Goal: Task Accomplishment & Management: Complete application form

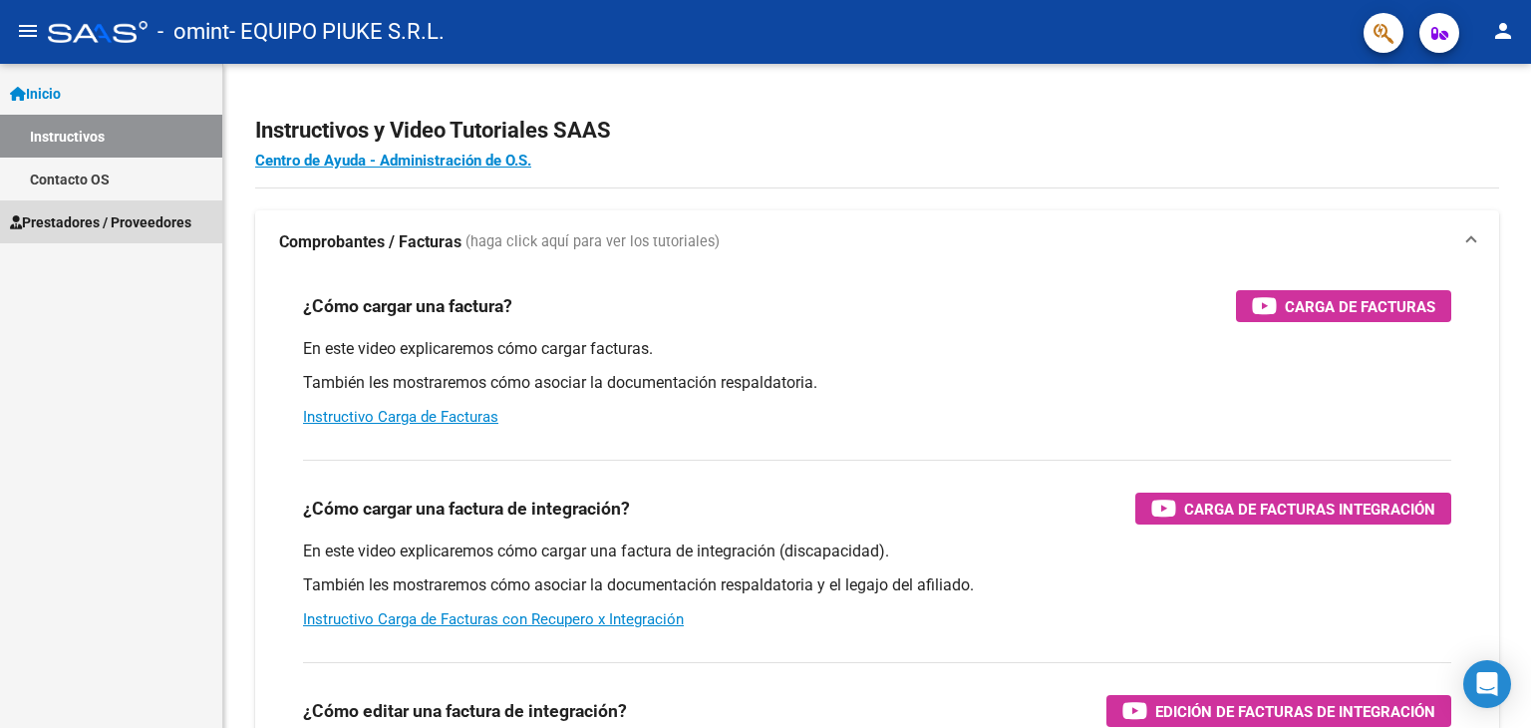
click at [80, 222] on span "Prestadores / Proveedores" at bounding box center [100, 222] width 181 height 22
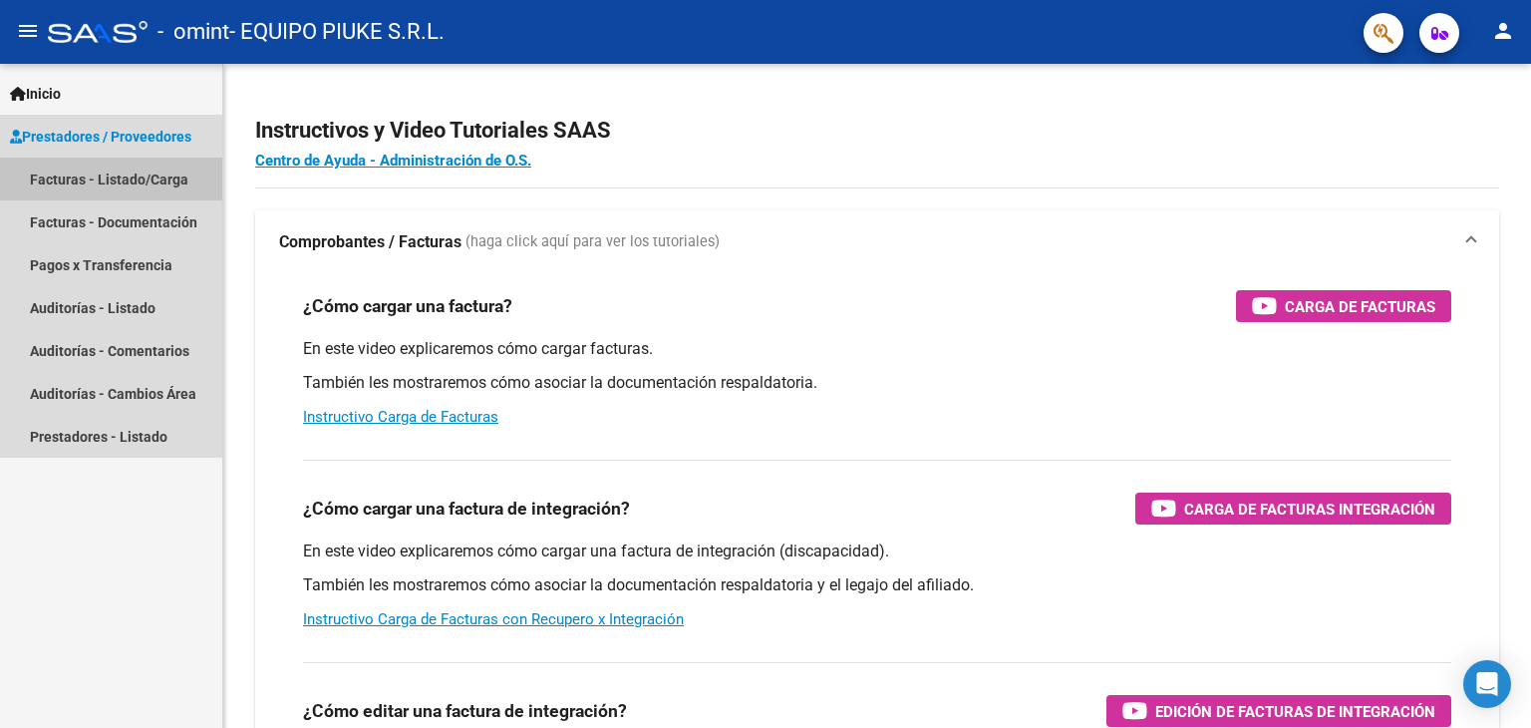
click at [103, 181] on link "Facturas - Listado/Carga" at bounding box center [111, 179] width 222 height 43
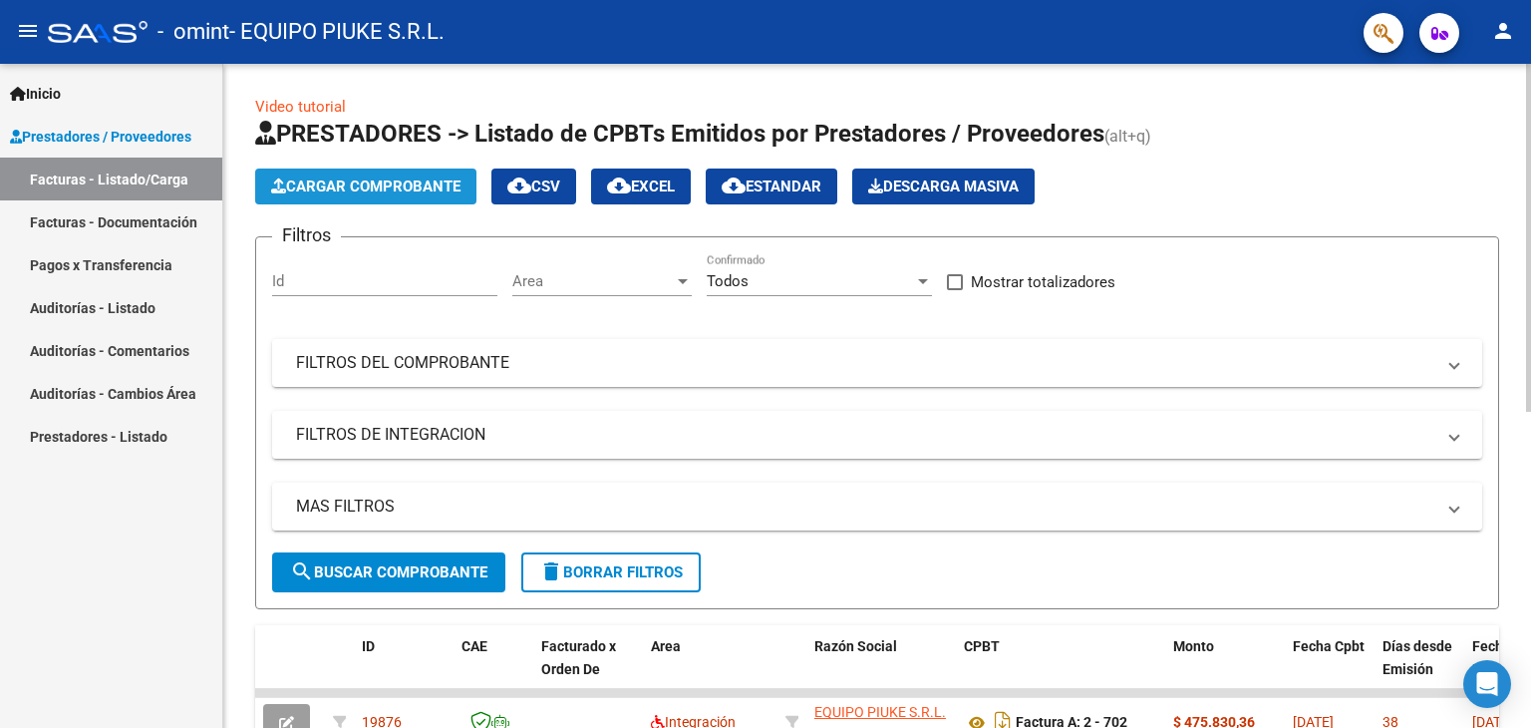
click at [346, 185] on span "Cargar Comprobante" at bounding box center [365, 186] width 189 height 18
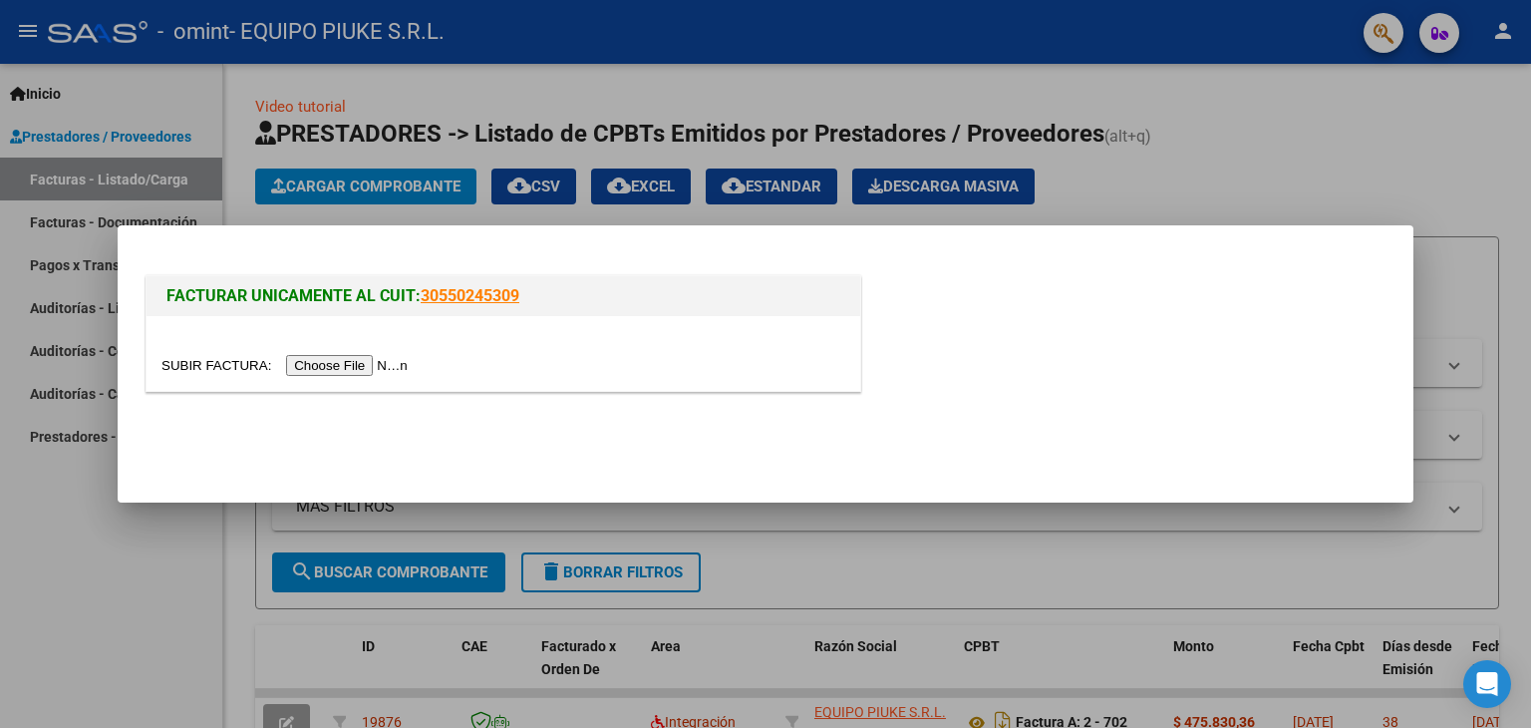
click at [367, 370] on input "file" at bounding box center [288, 365] width 252 height 21
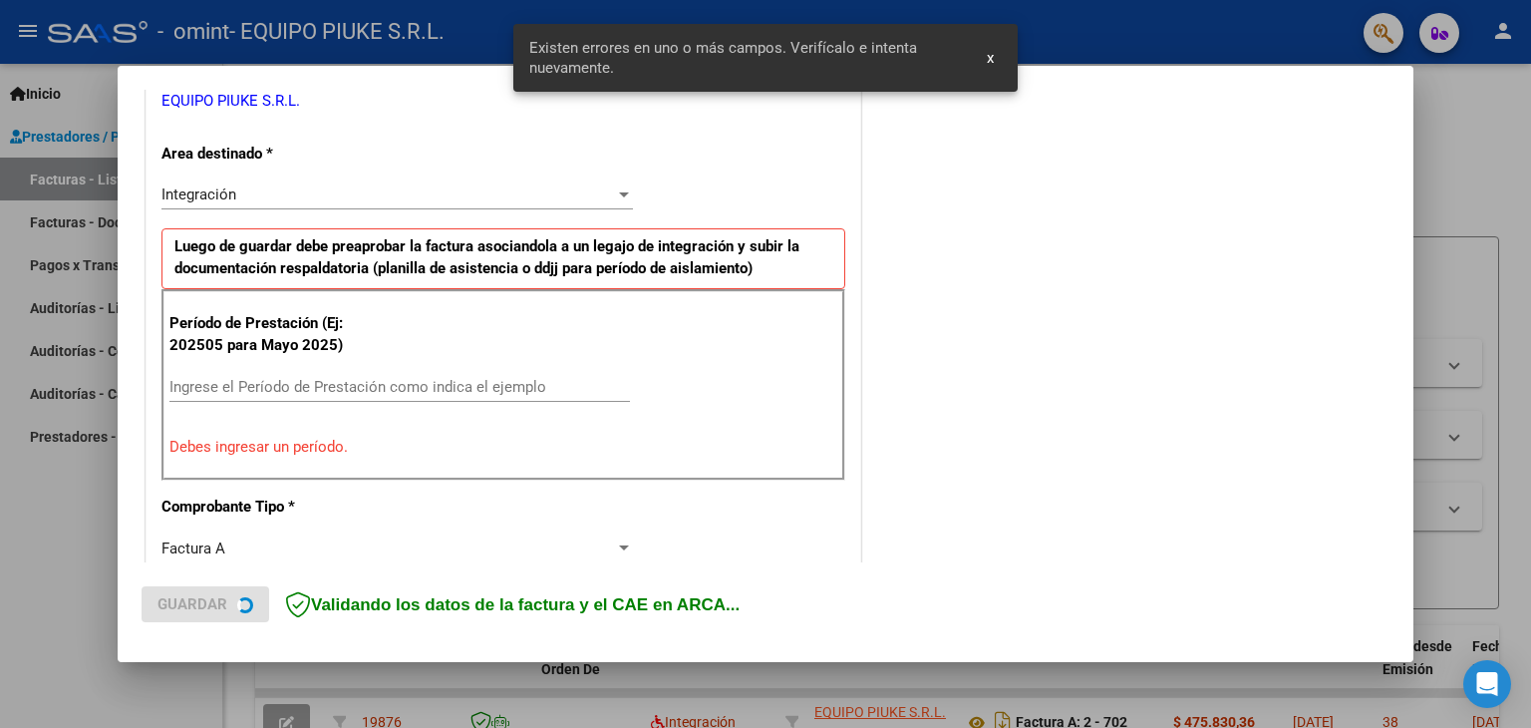
scroll to position [419, 0]
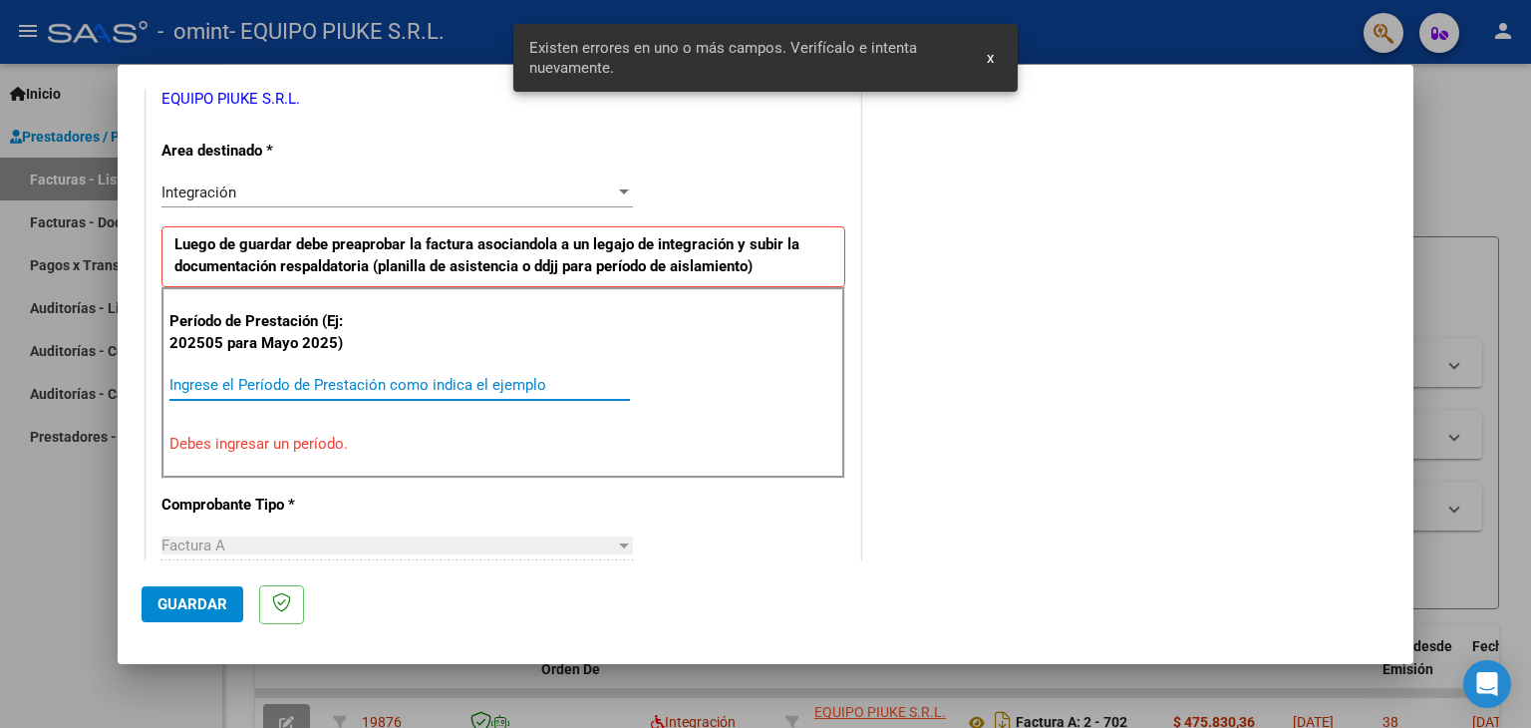
click at [311, 381] on input "Ingrese el Período de Prestación como indica el ejemplo" at bounding box center [399, 385] width 461 height 18
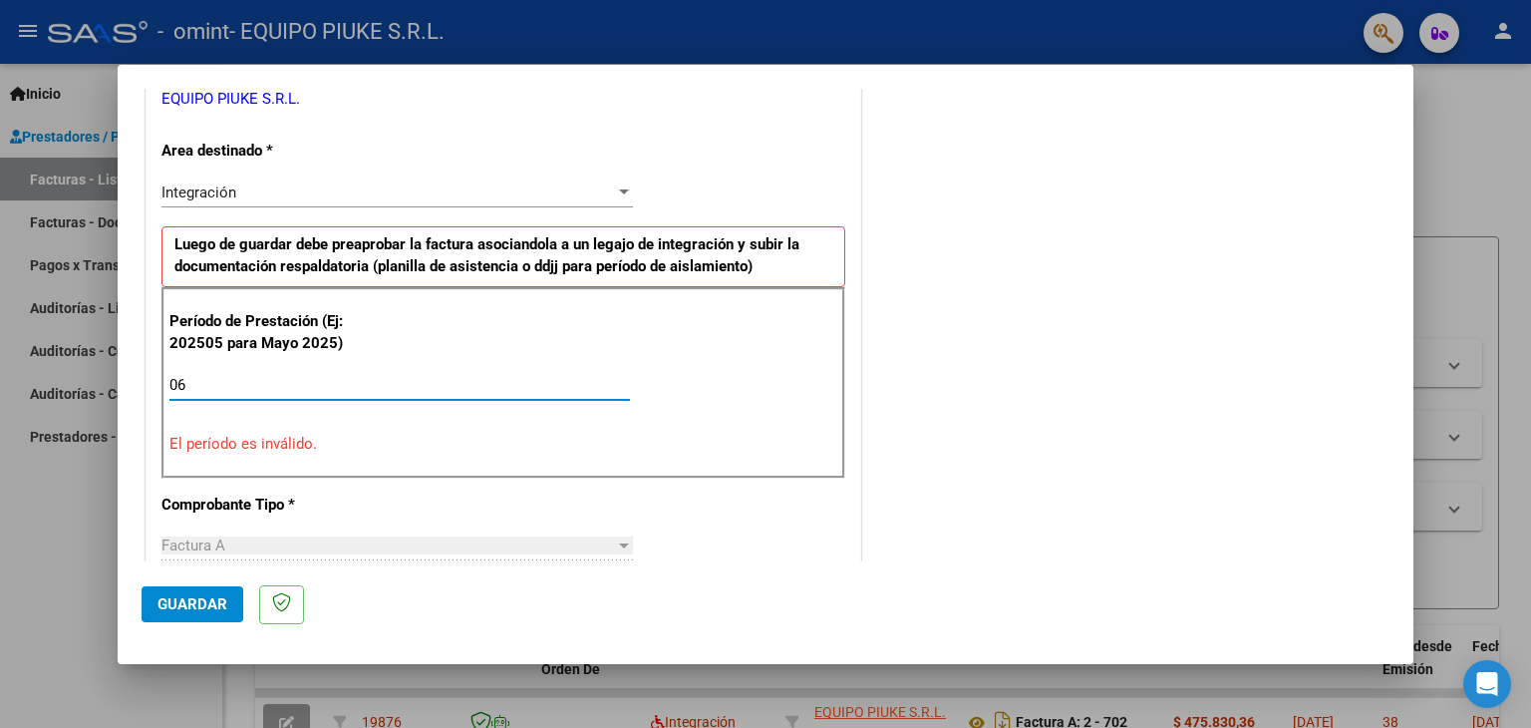
type input "0"
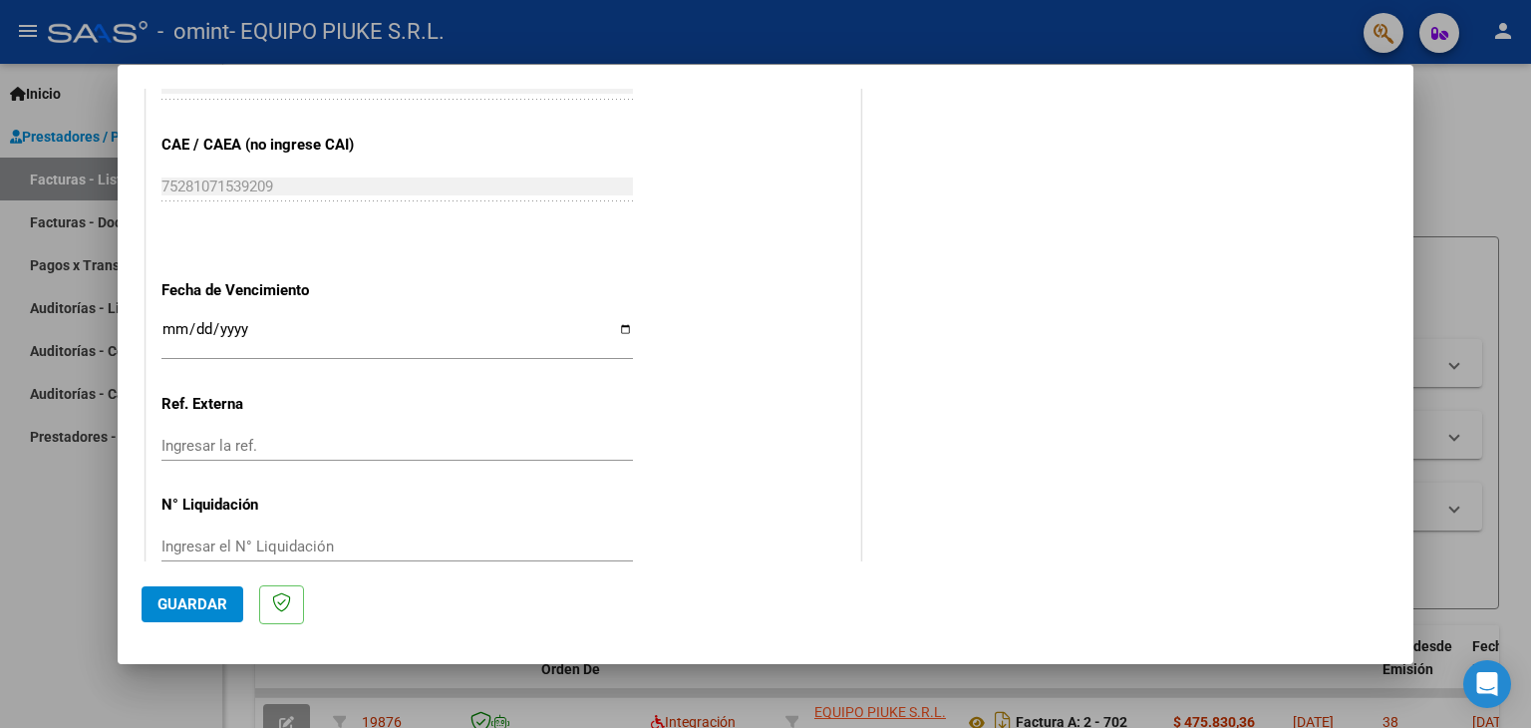
scroll to position [1279, 0]
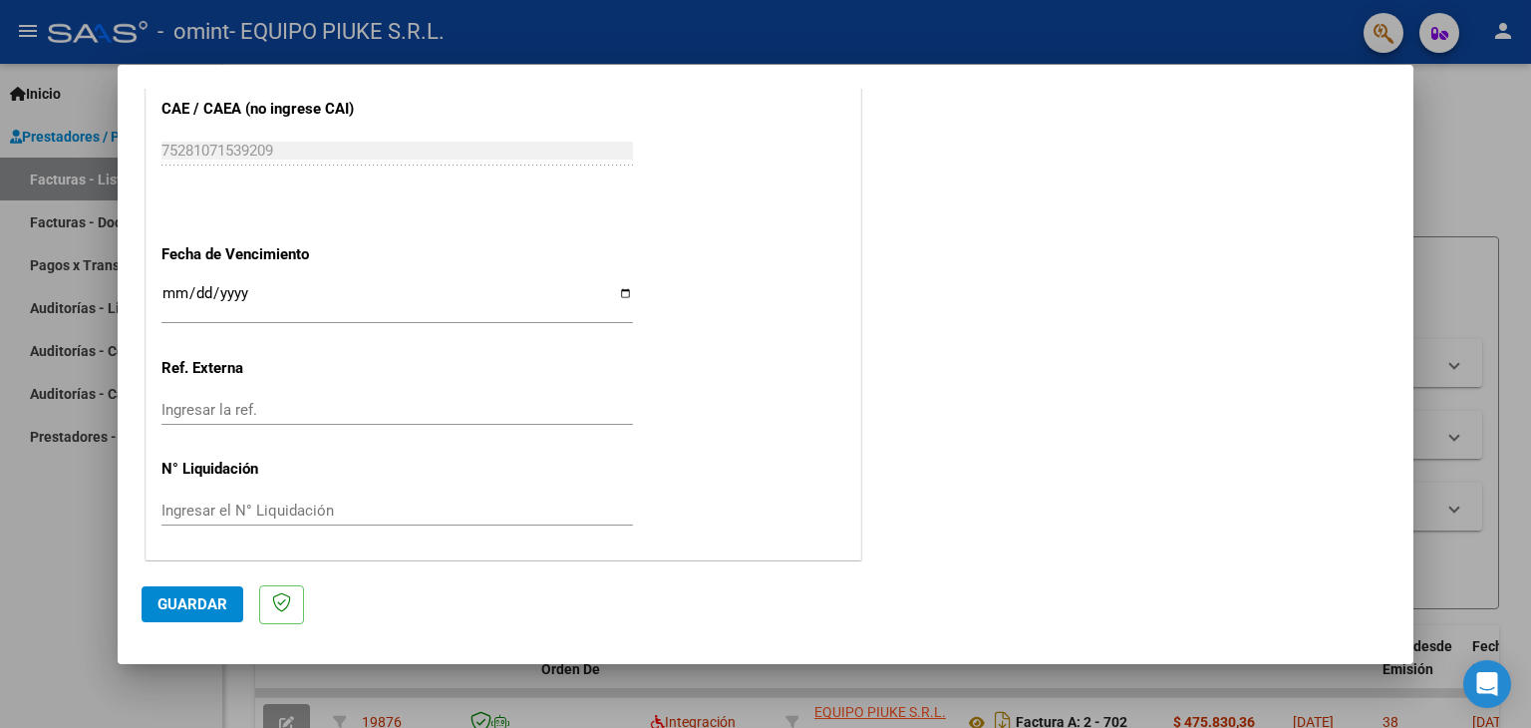
type input "202506"
click at [195, 599] on span "Guardar" at bounding box center [193, 604] width 70 height 18
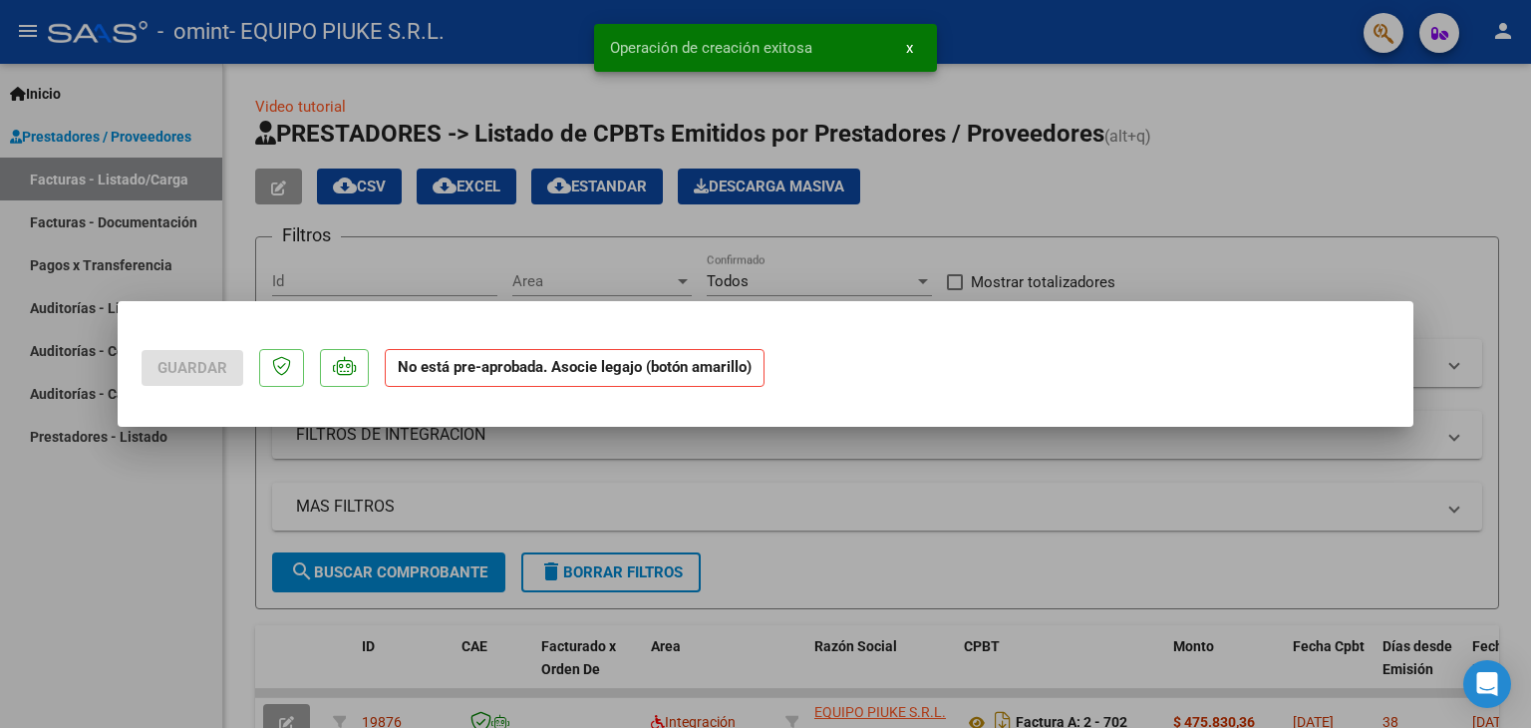
scroll to position [0, 0]
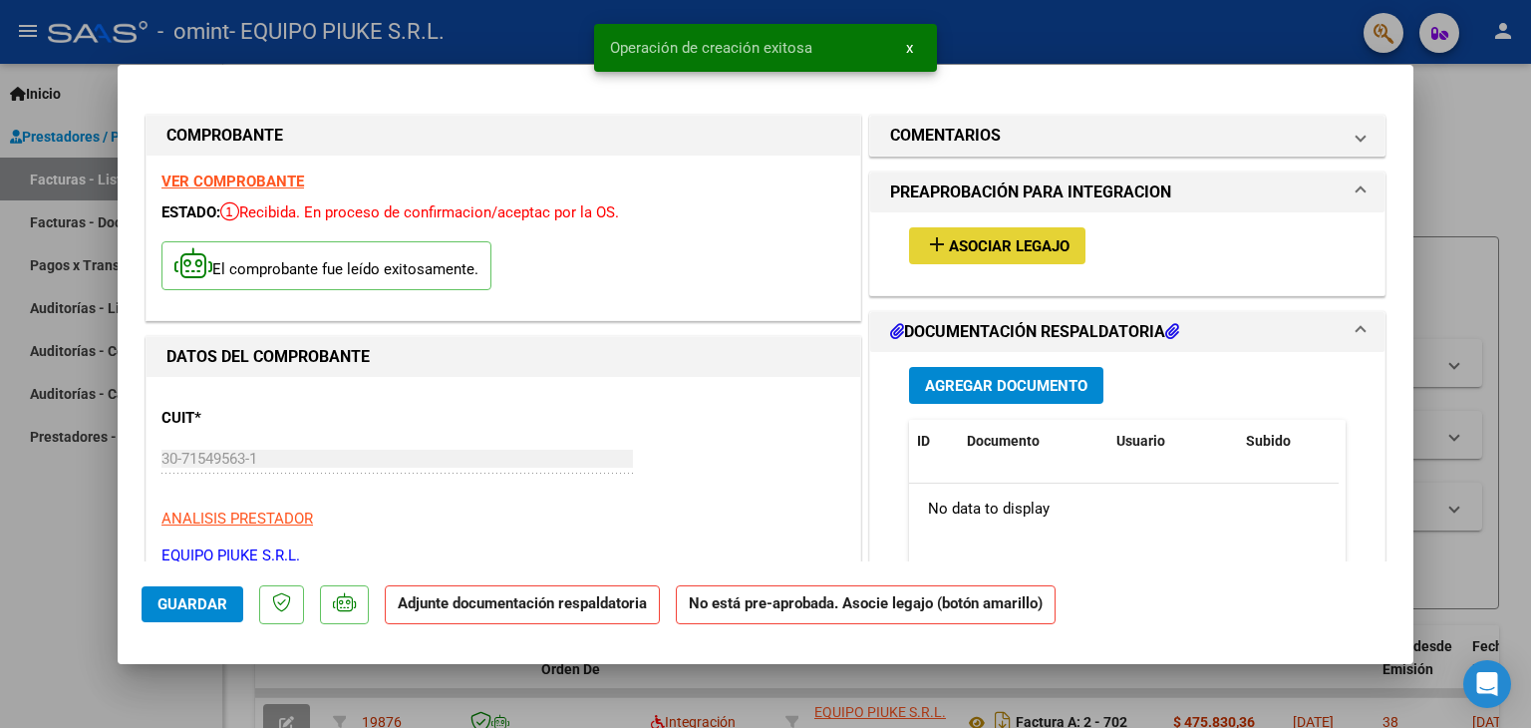
click at [1015, 245] on span "Asociar Legajo" at bounding box center [1009, 246] width 121 height 18
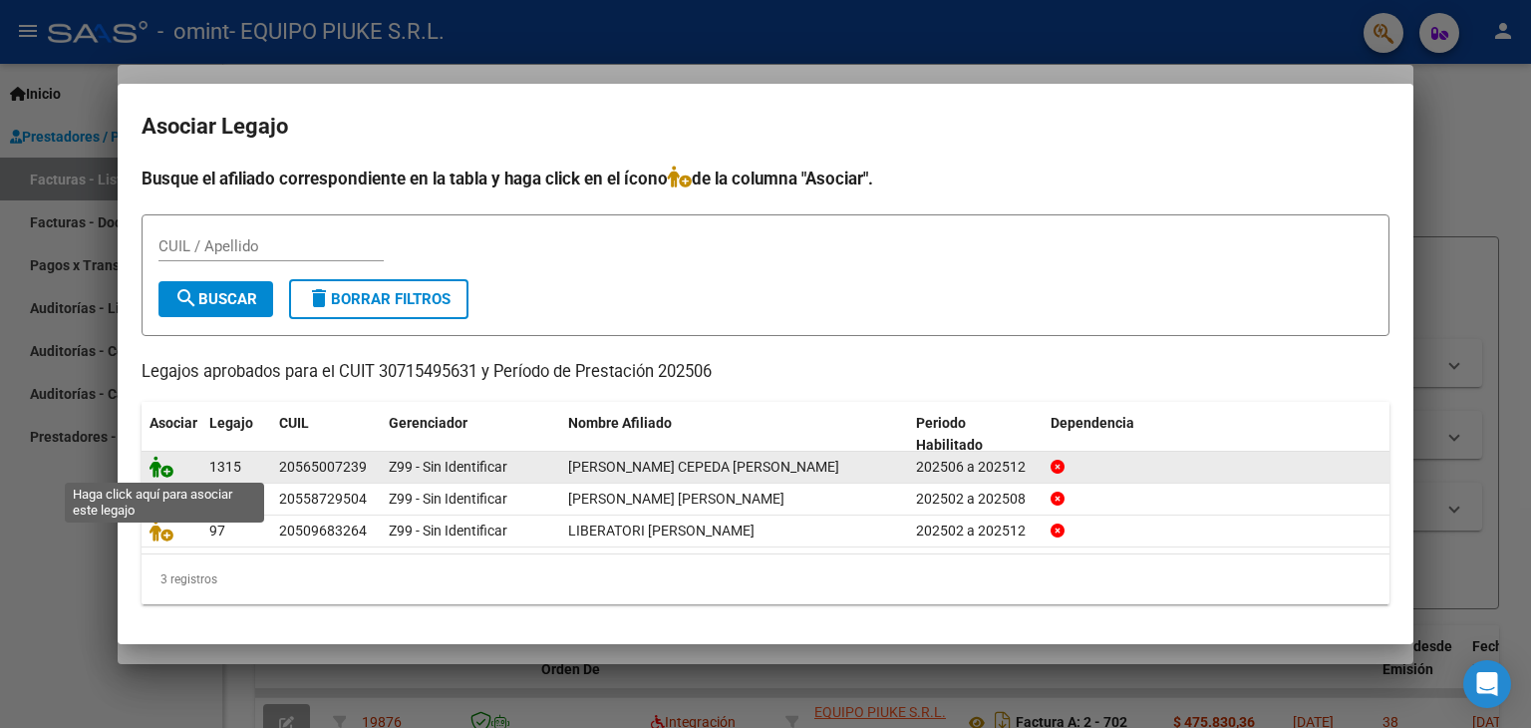
click at [167, 468] on icon at bounding box center [162, 467] width 24 height 22
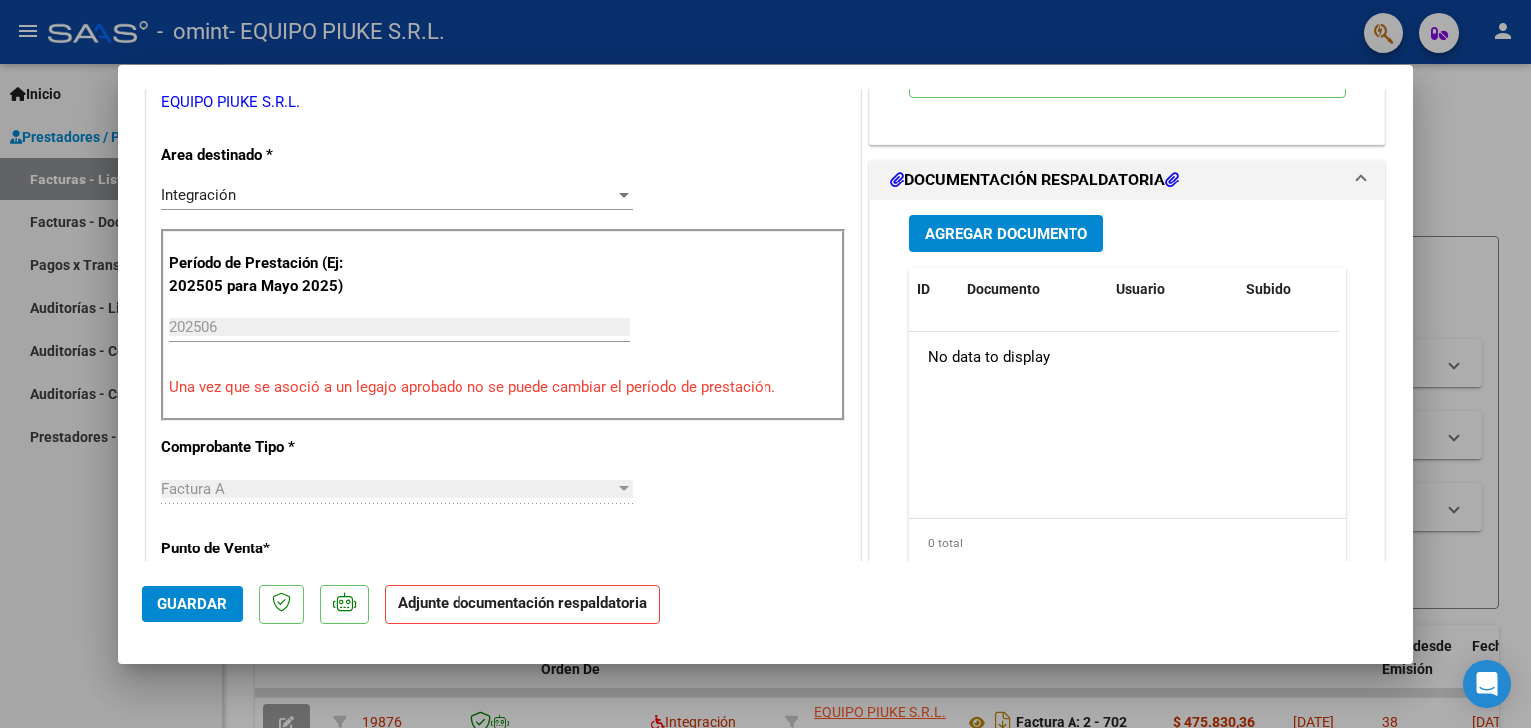
scroll to position [453, 0]
click at [1005, 226] on span "Agregar Documento" at bounding box center [1006, 235] width 163 height 18
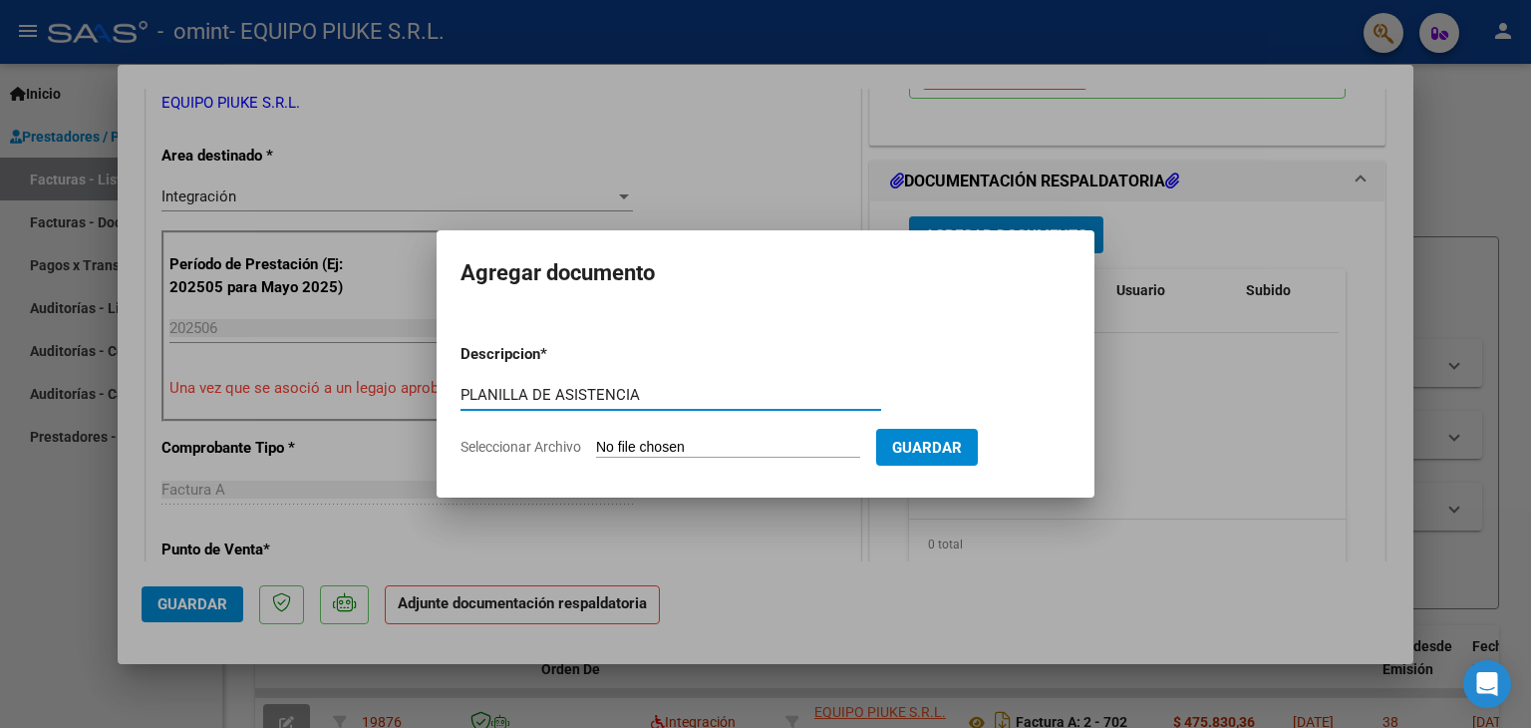
type input "PLANILLA DE ASISTENCIA"
click at [750, 444] on input "Seleccionar Archivo" at bounding box center [728, 448] width 264 height 19
type input "C:\fakepath\[PERSON_NAME] ASISETENCIA [DATE].pdf"
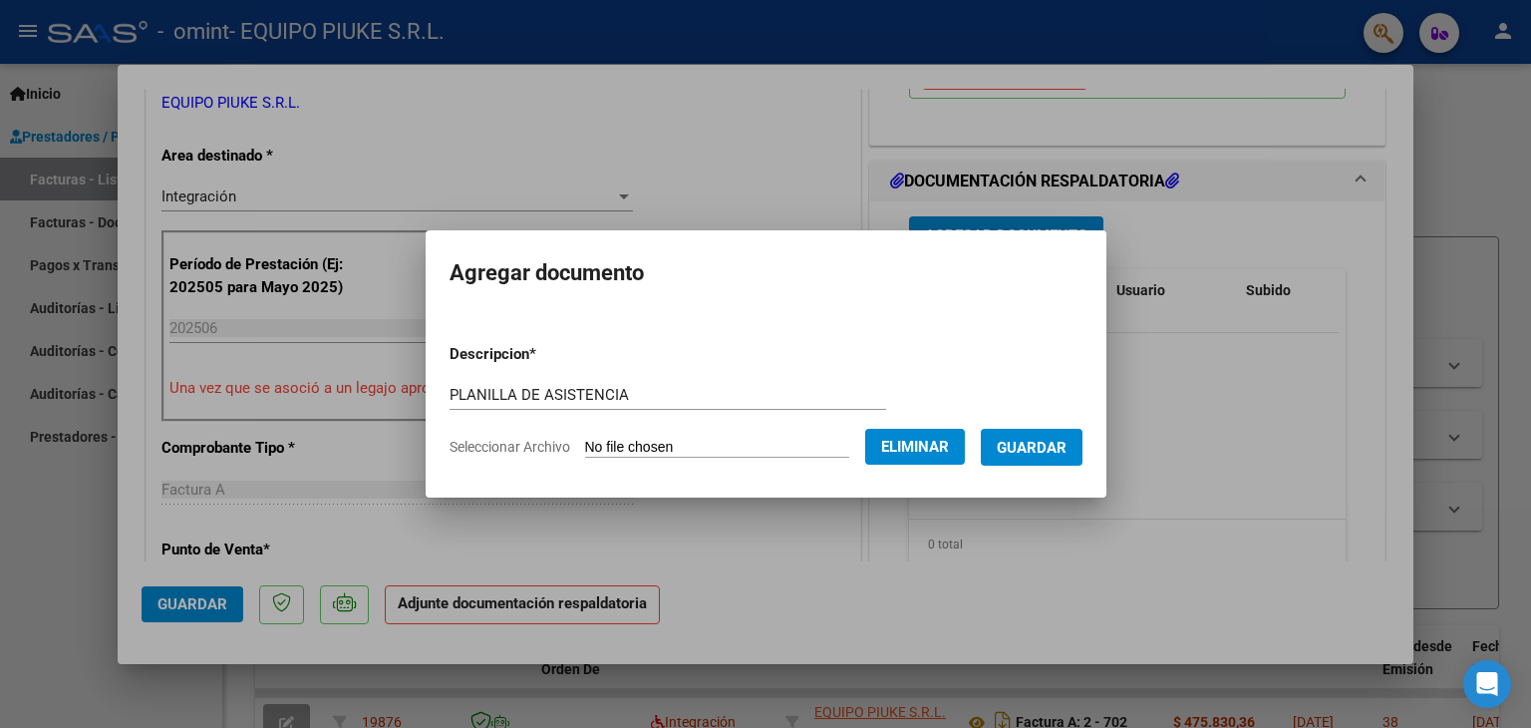
click at [1042, 445] on span "Guardar" at bounding box center [1032, 448] width 70 height 18
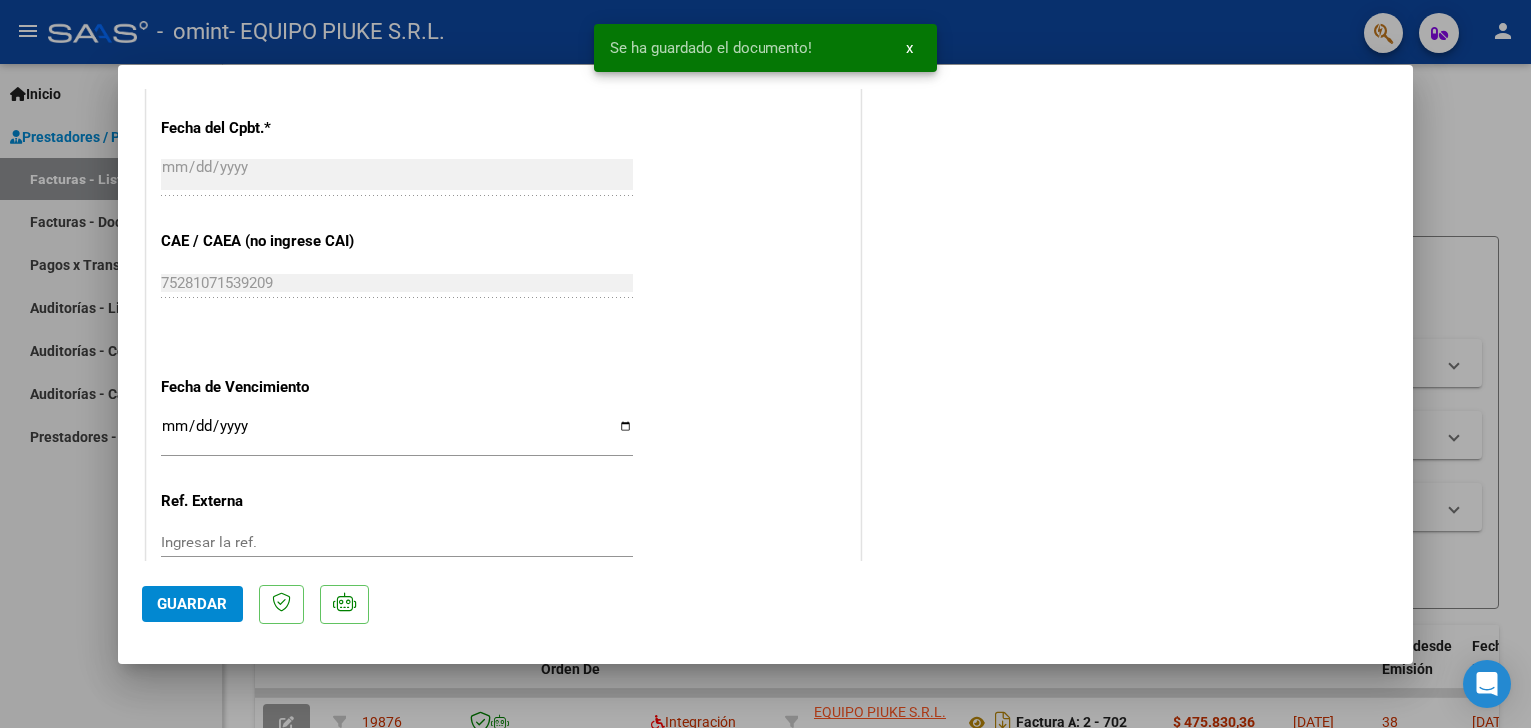
scroll to position [1309, 0]
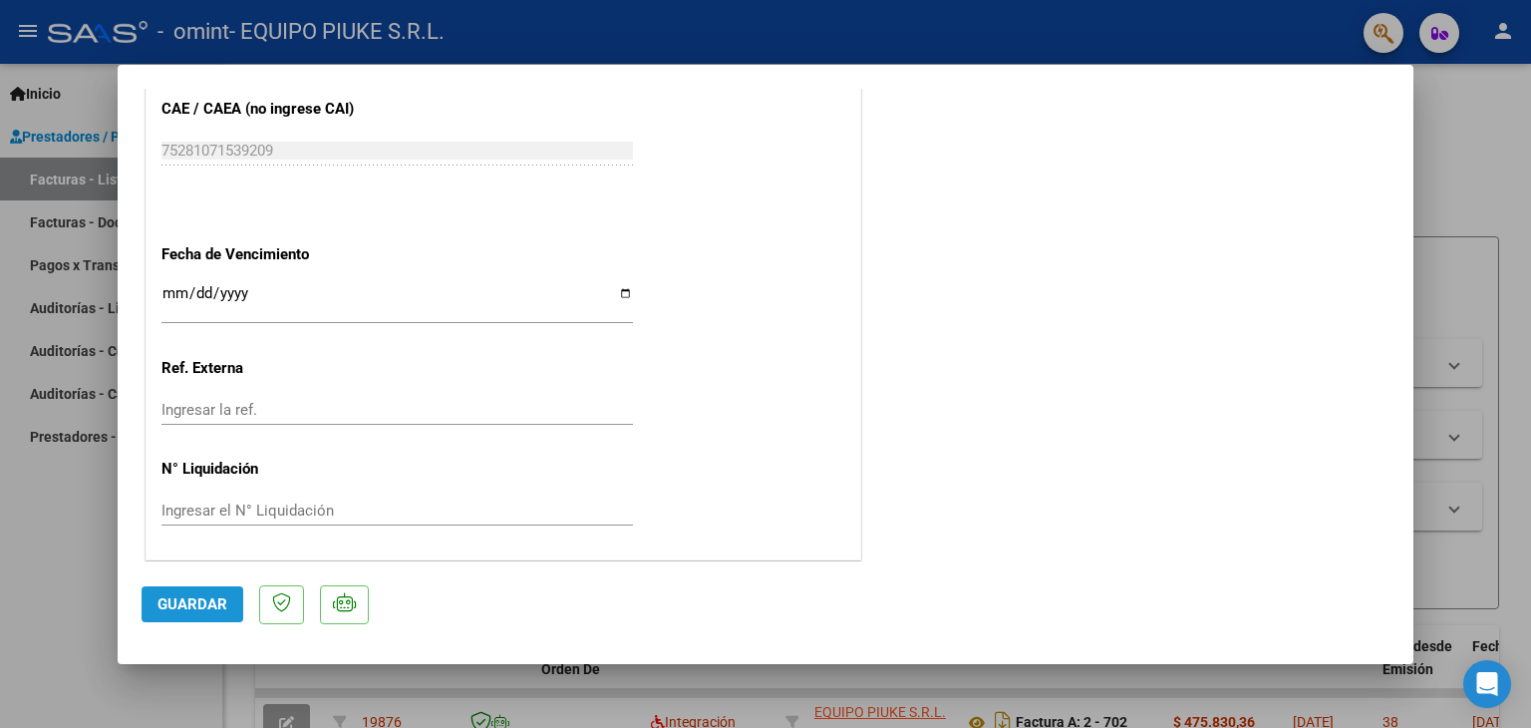
click at [179, 605] on span "Guardar" at bounding box center [193, 604] width 70 height 18
click at [1480, 133] on div at bounding box center [765, 364] width 1531 height 728
type input "$ 0,00"
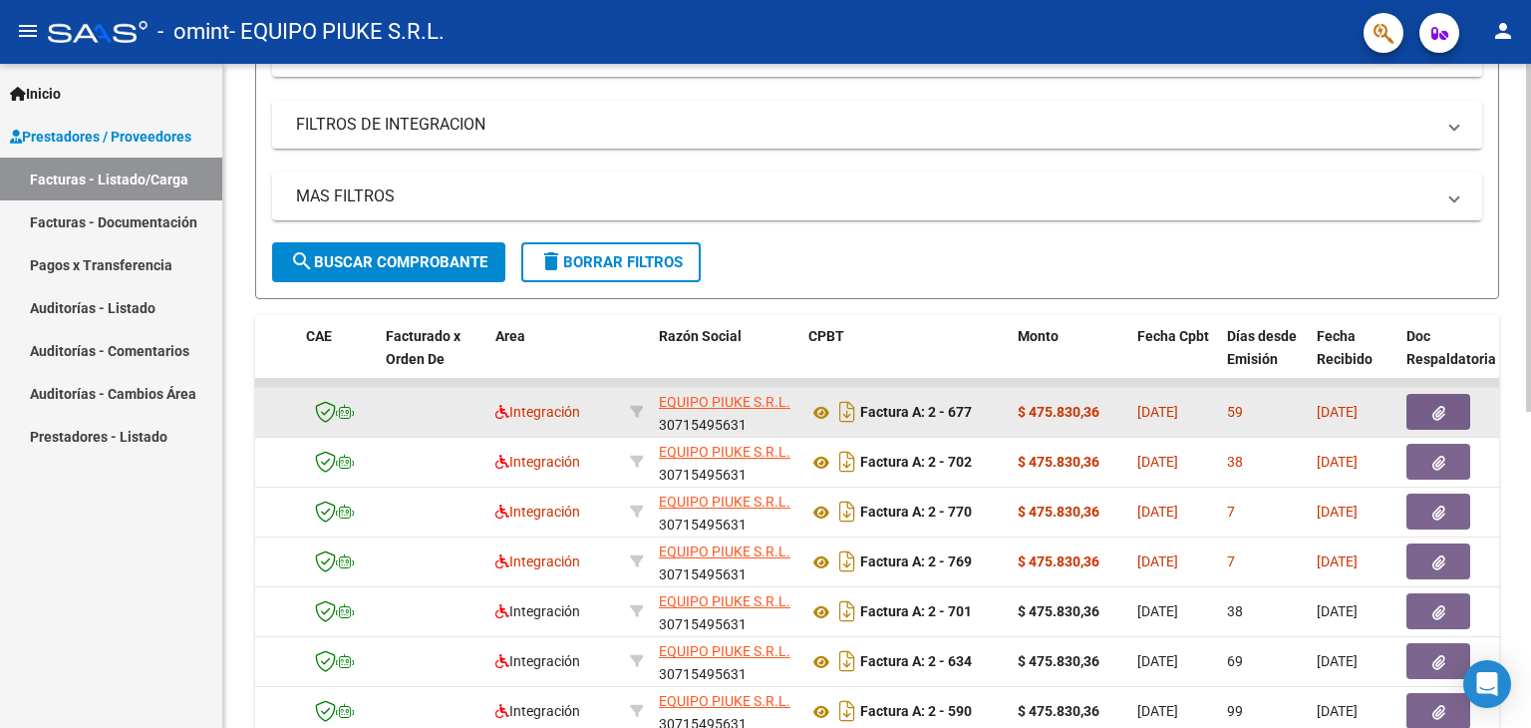
scroll to position [0, 156]
